Goal: Check status: Check status

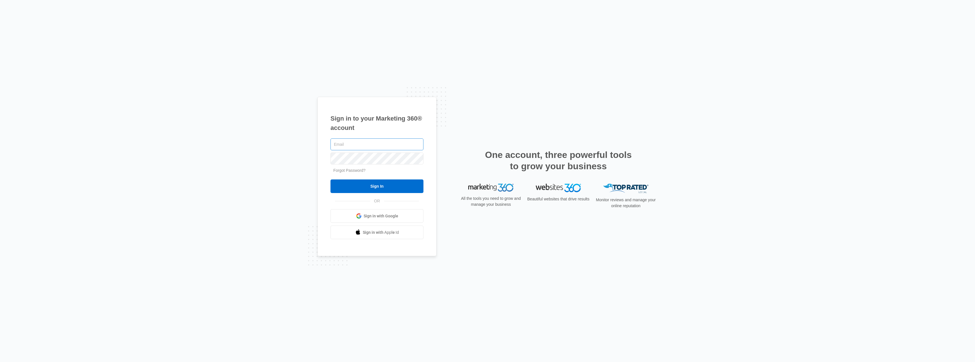
click at [355, 147] on input "text" at bounding box center [376, 145] width 93 height 12
type input "[EMAIL_ADDRESS][DOMAIN_NAME]"
click at [387, 185] on input "Sign In" at bounding box center [376, 187] width 93 height 14
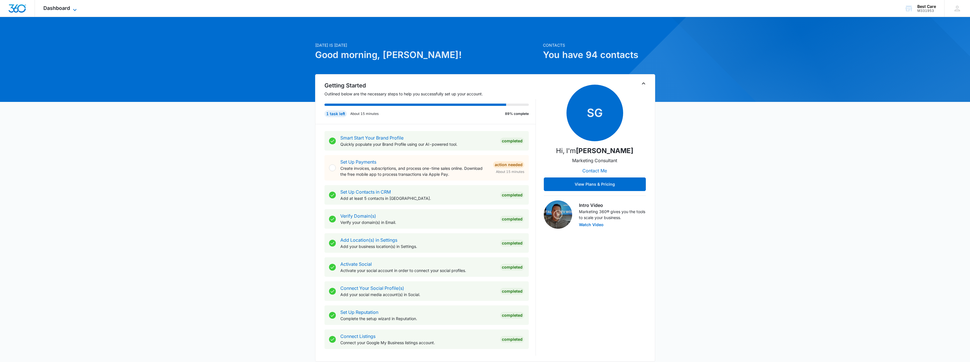
click at [76, 10] on icon at bounding box center [74, 10] width 7 height 7
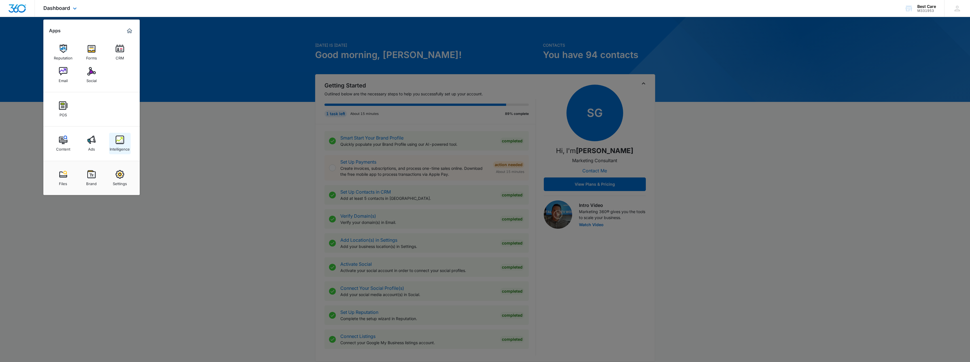
click at [119, 143] on img at bounding box center [120, 140] width 9 height 9
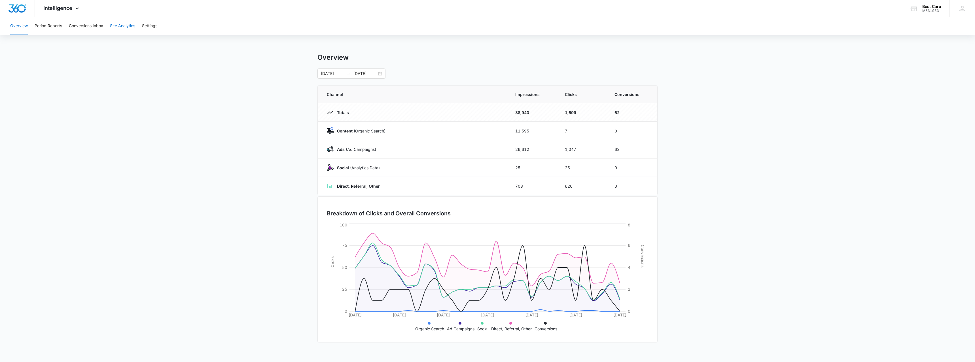
click at [124, 28] on button "Site Analytics" at bounding box center [122, 26] width 25 height 18
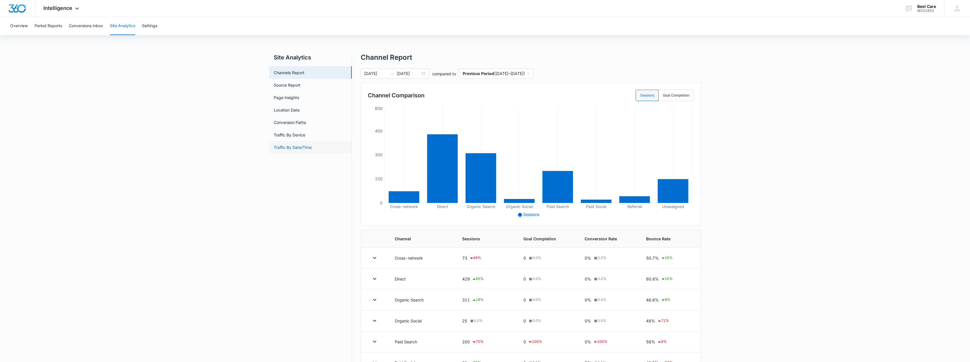
click at [300, 147] on link "Traffic By Date/Time" at bounding box center [293, 148] width 38 height 6
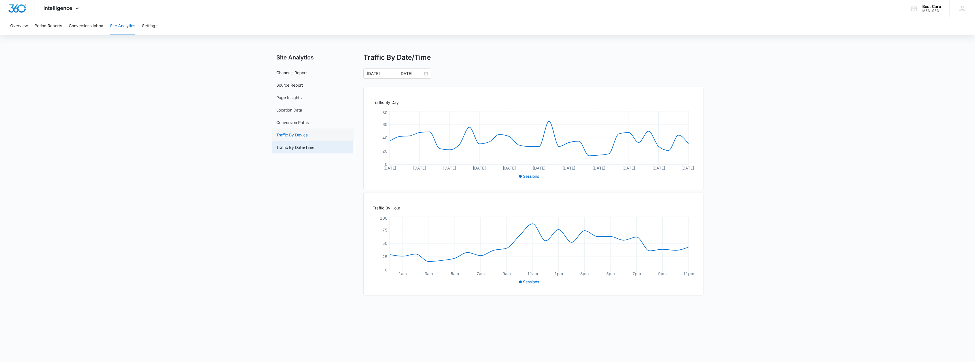
click at [288, 135] on link "Traffic By Device" at bounding box center [291, 135] width 31 height 6
